Goal: Task Accomplishment & Management: Manage account settings

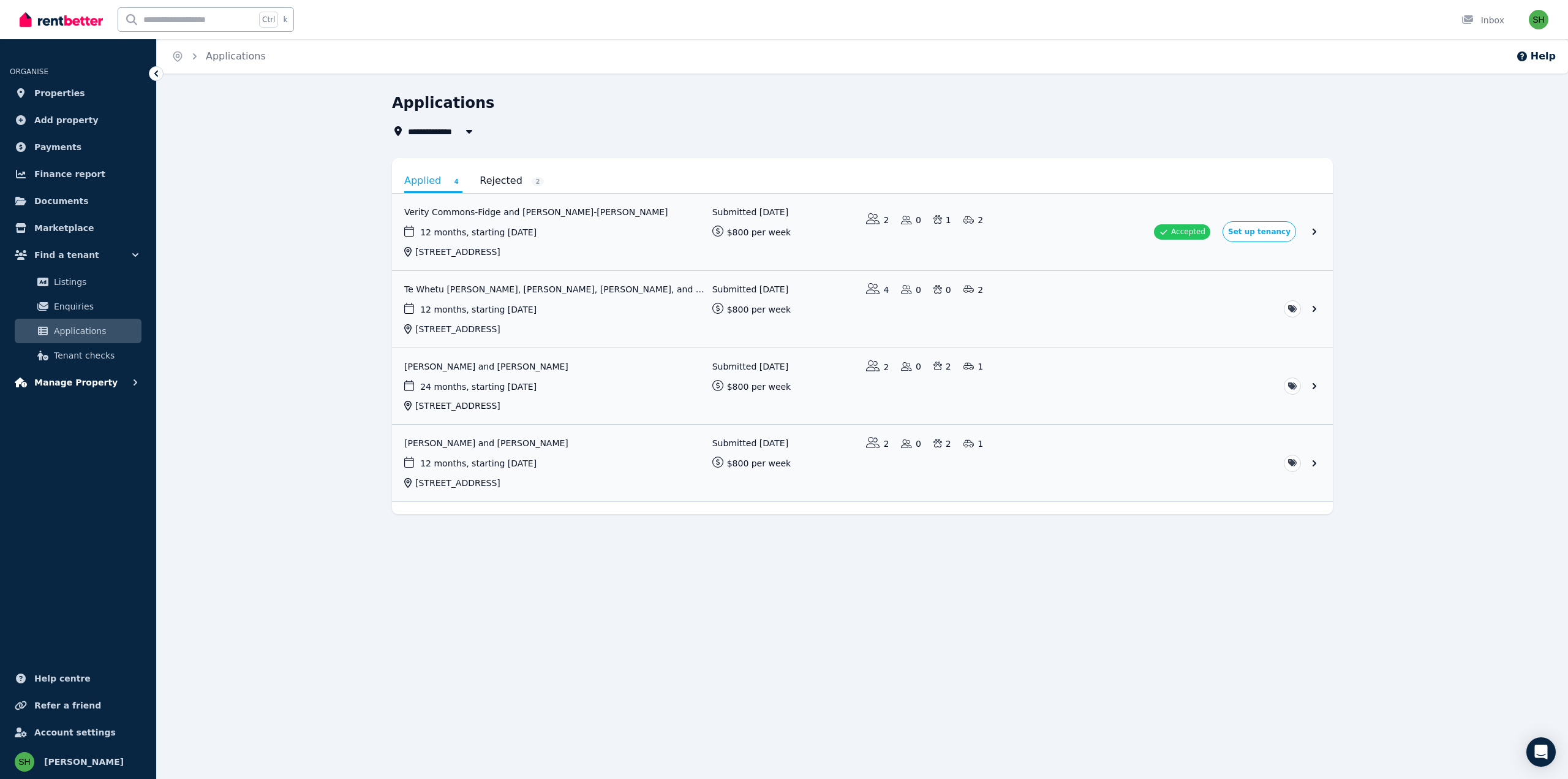
click at [132, 384] on icon "button" at bounding box center [135, 382] width 12 height 12
click at [98, 432] on span "Rental payments" at bounding box center [95, 434] width 83 height 15
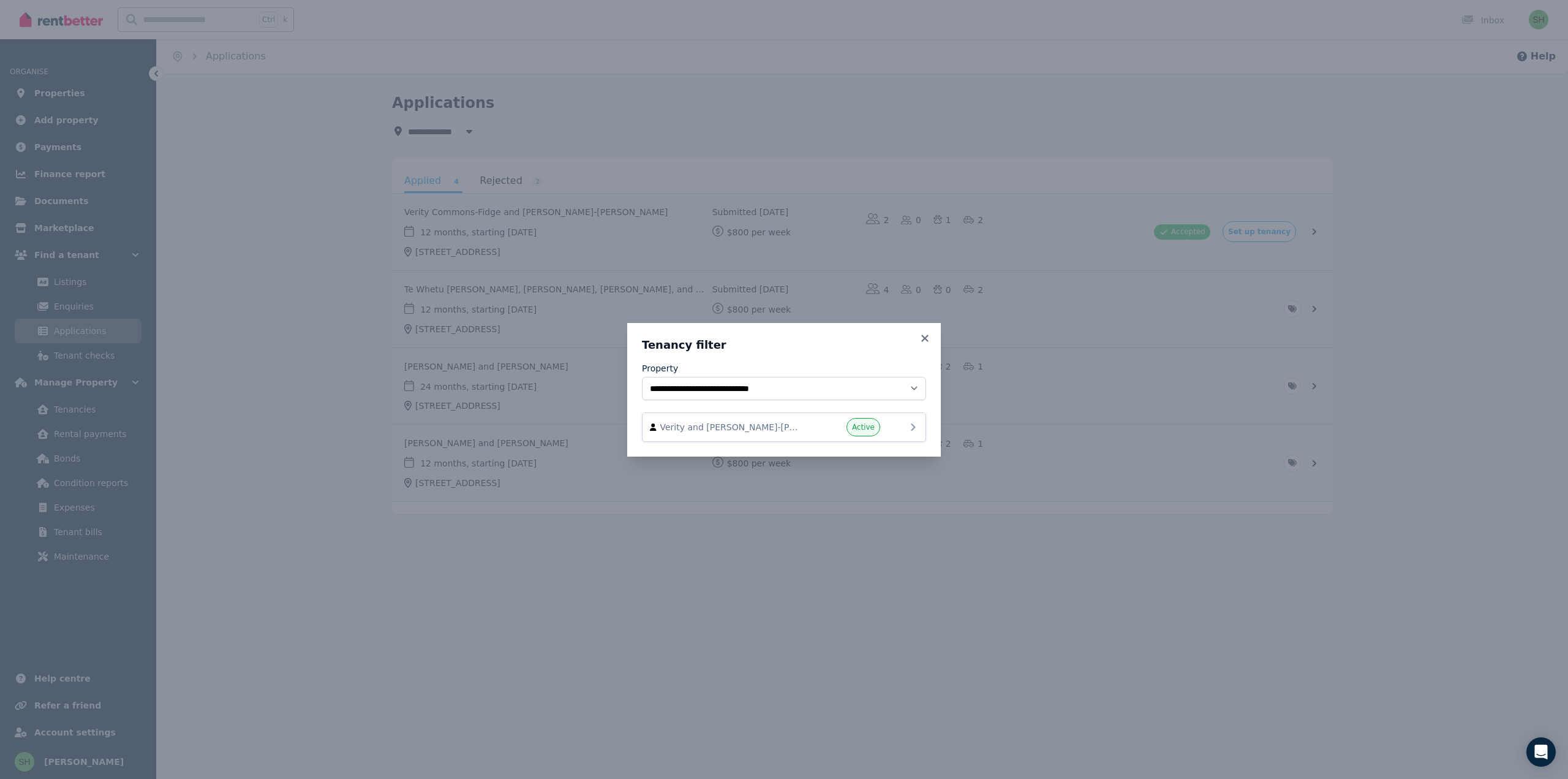
click at [918, 431] on icon at bounding box center [913, 427] width 15 height 15
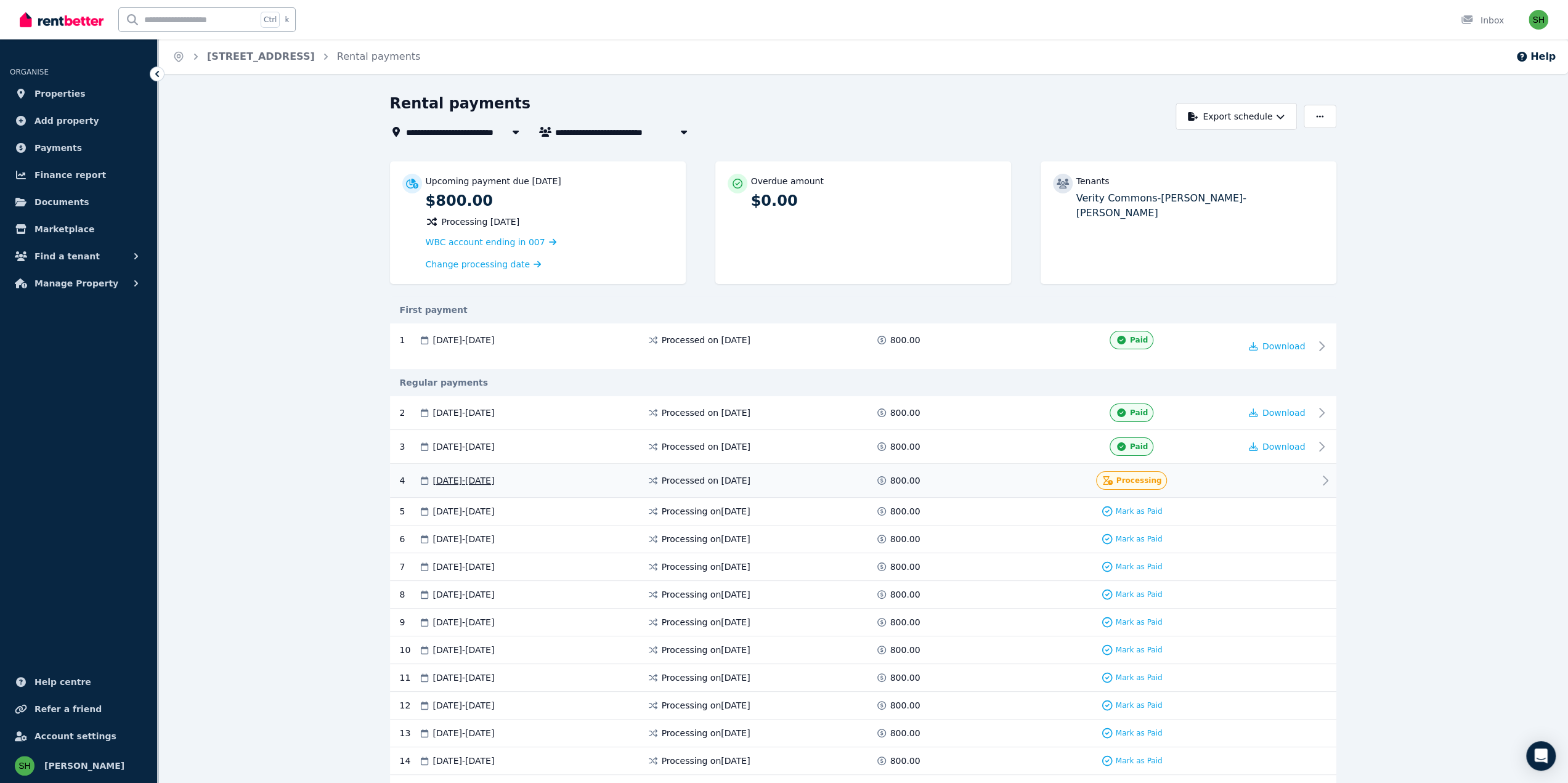
click at [1322, 482] on icon at bounding box center [1325, 480] width 15 height 15
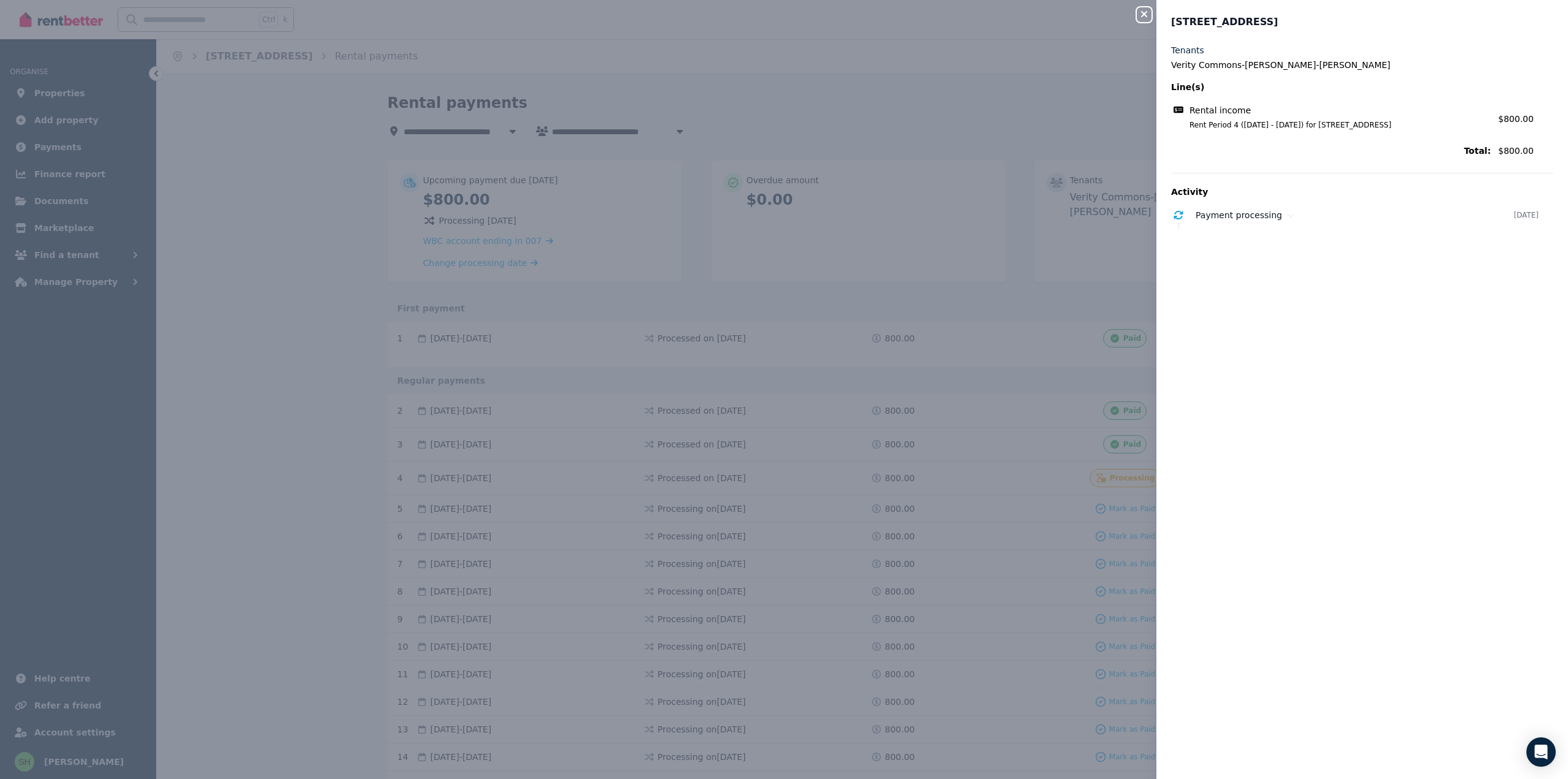
click at [1139, 13] on icon "button" at bounding box center [1144, 13] width 15 height 10
